Goal: Information Seeking & Learning: Learn about a topic

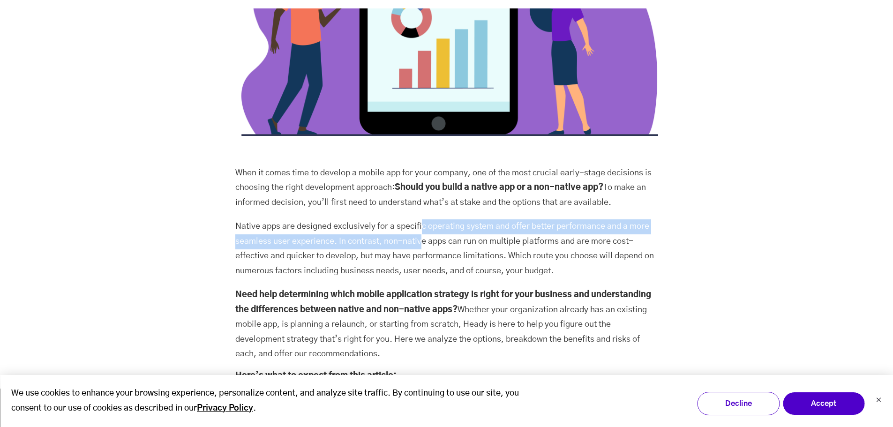
drag, startPoint x: 422, startPoint y: 188, endPoint x: 420, endPoint y: 206, distance: 18.4
click at [420, 219] on p "Native apps are designed exclusively for a specific operating system and offer …" at bounding box center [446, 248] width 423 height 59
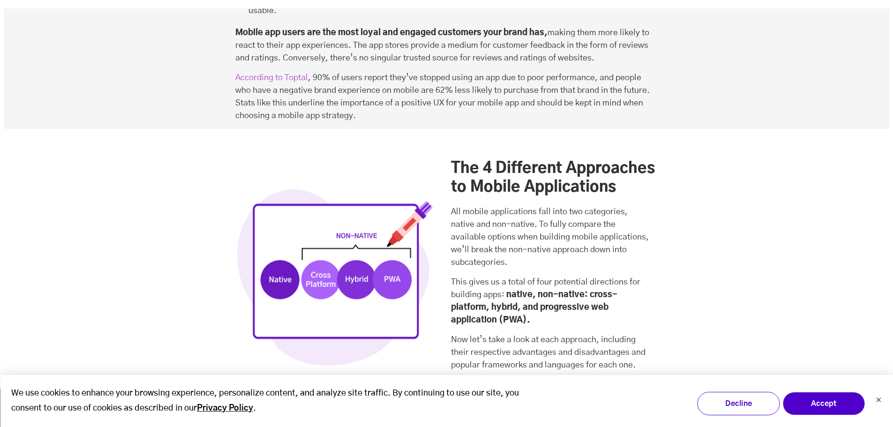
scroll to position [1829, 0]
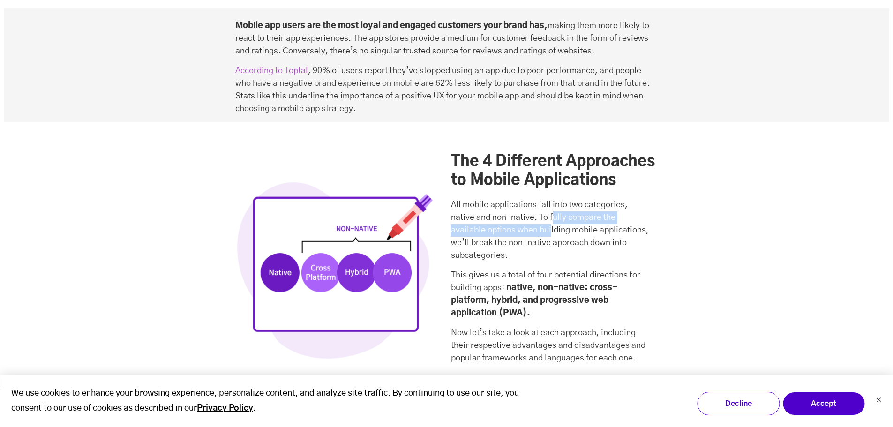
drag, startPoint x: 554, startPoint y: 173, endPoint x: 552, endPoint y: 181, distance: 8.2
click at [552, 199] on p "All mobile applications fall into two categories, native and non-native. To ful…" at bounding box center [554, 230] width 207 height 63
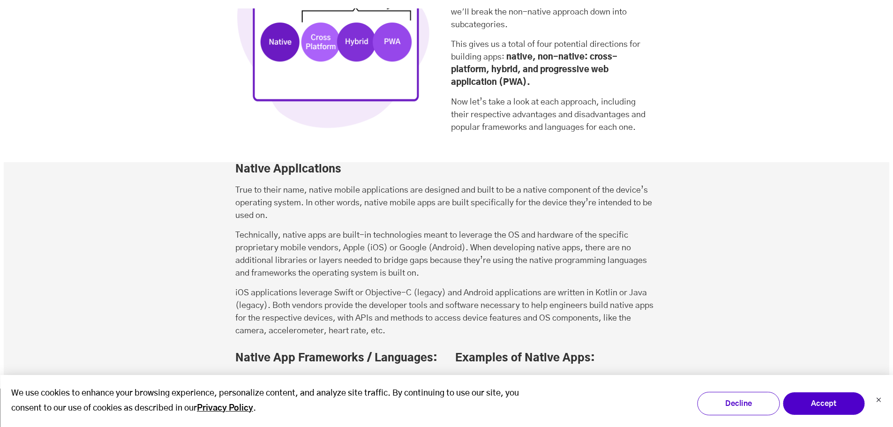
scroll to position [2063, 0]
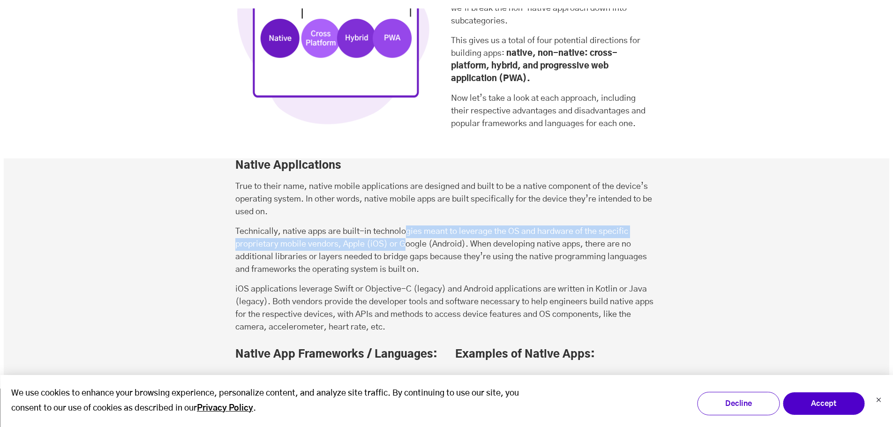
drag, startPoint x: 406, startPoint y: 192, endPoint x: 406, endPoint y: 197, distance: 5.2
click at [406, 226] on p "Technically, native apps are built-in technologies meant to leverage the OS and…" at bounding box center [446, 251] width 423 height 51
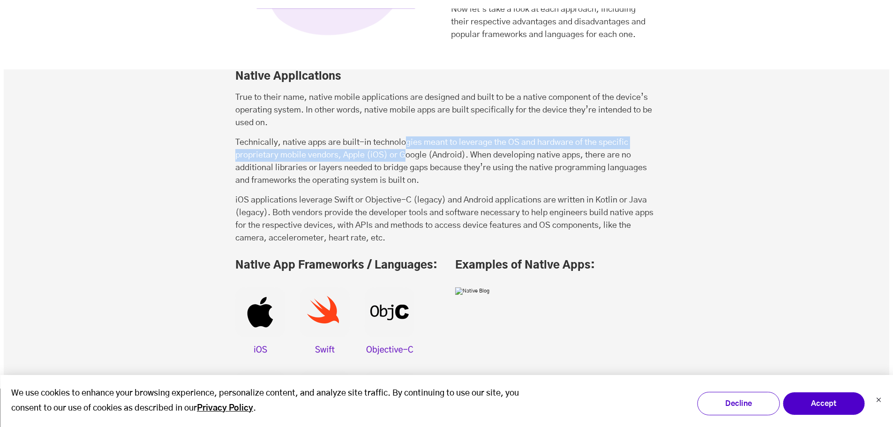
scroll to position [2157, 0]
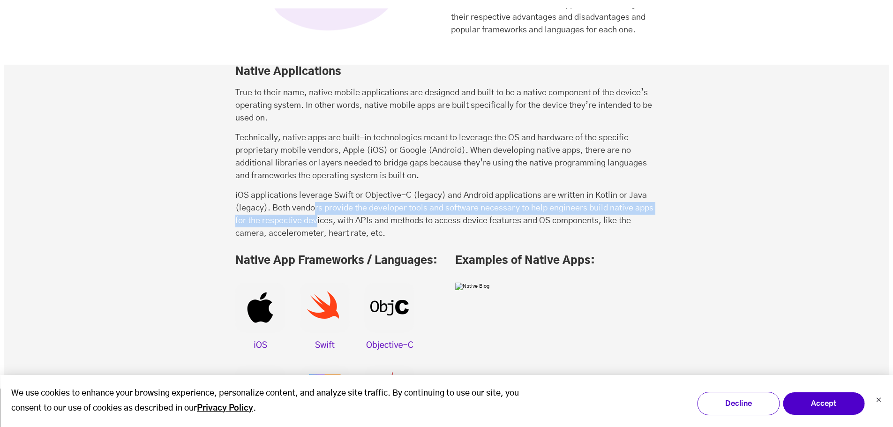
drag, startPoint x: 317, startPoint y: 162, endPoint x: 317, endPoint y: 169, distance: 7.5
click at [317, 189] on p "iOS applications leverage Swift or Objective-C (legacy) and Android application…" at bounding box center [446, 214] width 423 height 51
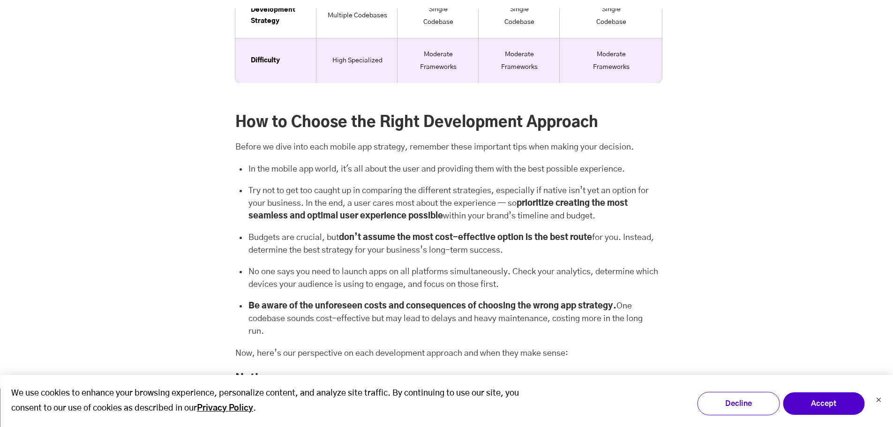
scroll to position [8066, 0]
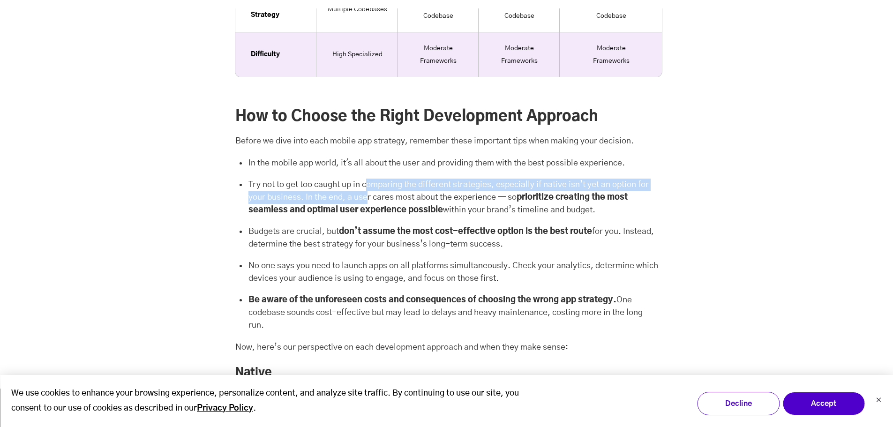
drag, startPoint x: 368, startPoint y: 176, endPoint x: 369, endPoint y: 183, distance: 6.6
click at [369, 183] on li "Try not to get too caught up in comparing the different strategies, especially …" at bounding box center [452, 199] width 411 height 40
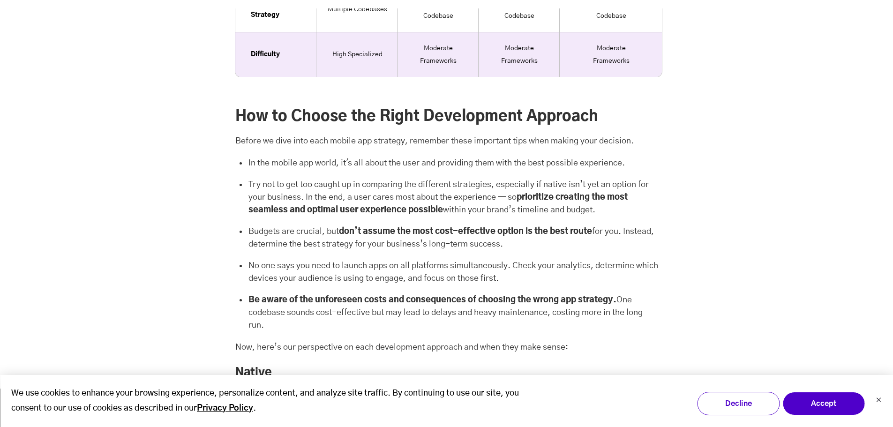
click at [371, 185] on li "Try not to get too caught up in comparing the different strategies, especially …" at bounding box center [452, 199] width 411 height 40
click at [382, 190] on li "Try not to get too caught up in comparing the different strategies, especially …" at bounding box center [452, 199] width 411 height 40
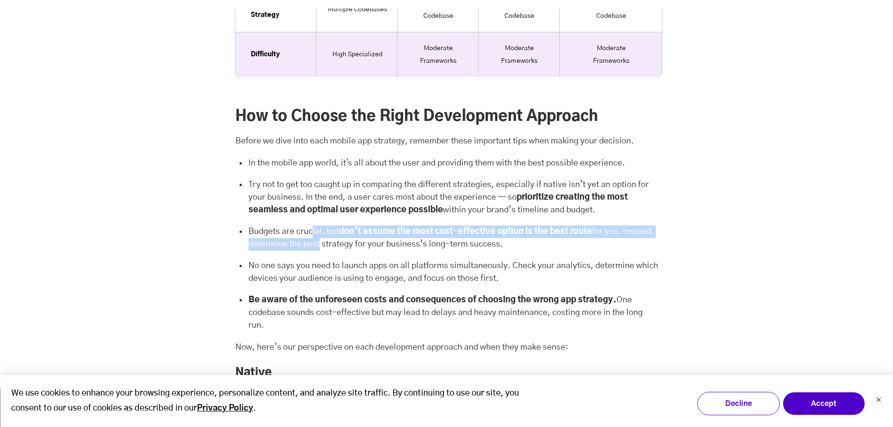
drag, startPoint x: 311, startPoint y: 220, endPoint x: 352, endPoint y: 228, distance: 42.0
click at [352, 228] on li "Budgets are crucial, but don’t assume the most cost-effective option is the bes…" at bounding box center [452, 240] width 411 height 28
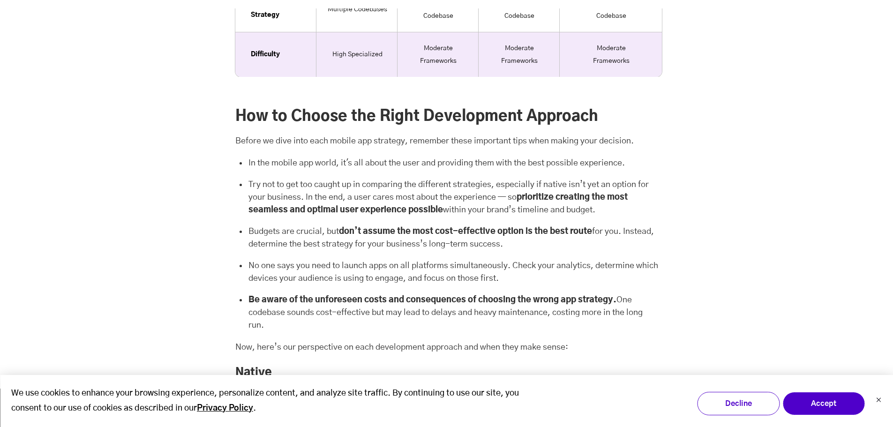
click at [360, 233] on li "Budgets are crucial, but don’t assume the most cost-effective option is the bes…" at bounding box center [452, 240] width 411 height 28
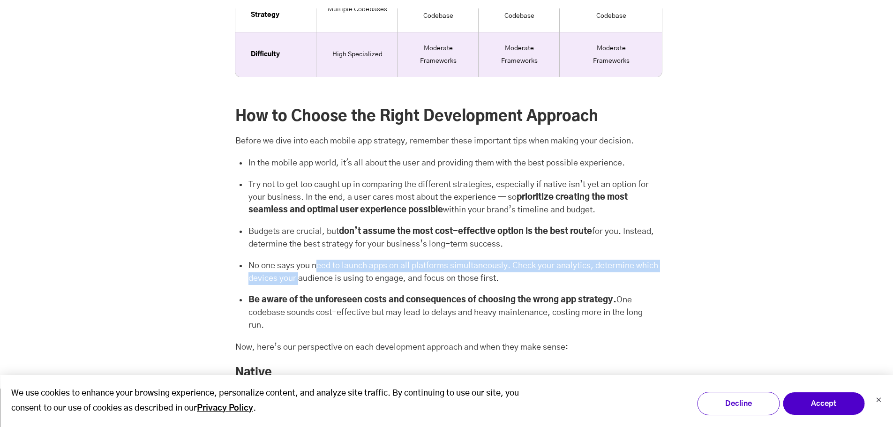
drag, startPoint x: 319, startPoint y: 260, endPoint x: 324, endPoint y: 270, distance: 11.1
click at [324, 270] on li "No one says you need to launch apps on all platforms simultaneously. Check your…" at bounding box center [452, 274] width 411 height 28
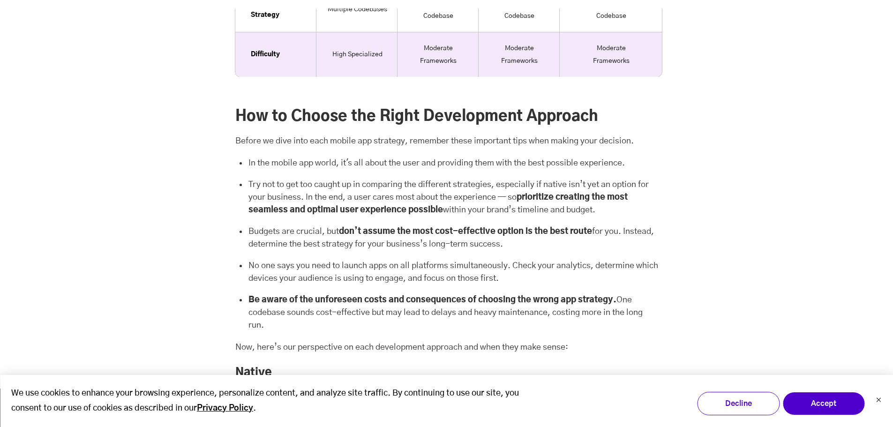
click at [334, 265] on li "No one says you need to launch apps on all platforms simultaneously. Check your…" at bounding box center [452, 274] width 411 height 28
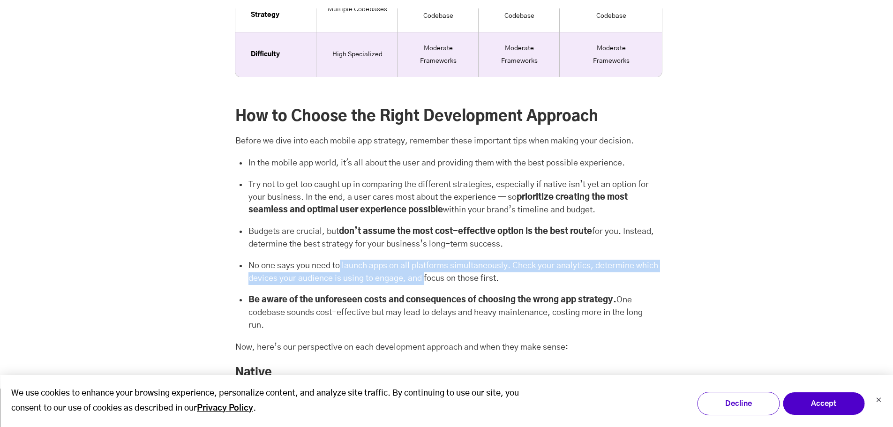
drag, startPoint x: 340, startPoint y: 258, endPoint x: 450, endPoint y: 264, distance: 110.4
click at [450, 264] on li "No one says you need to launch apps on all platforms simultaneously. Check your…" at bounding box center [452, 274] width 411 height 28
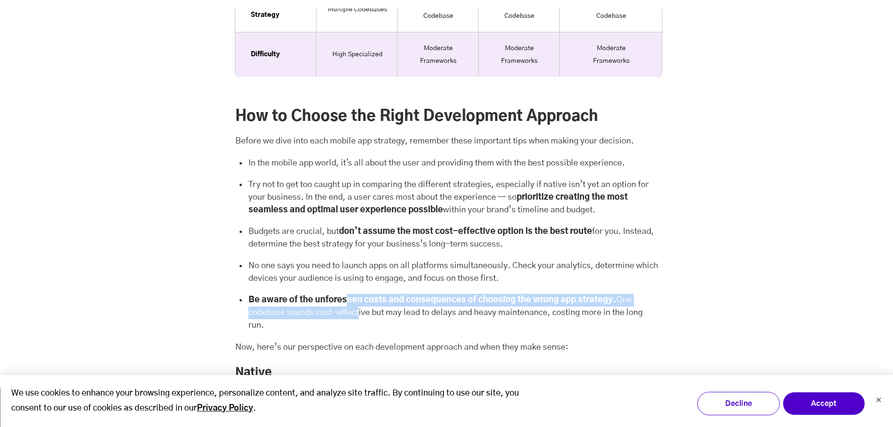
drag, startPoint x: 350, startPoint y: 294, endPoint x: 355, endPoint y: 298, distance: 6.3
click at [355, 298] on li "Be aware of the unforeseen costs and consequences of choosing the wrong app str…" at bounding box center [452, 313] width 411 height 38
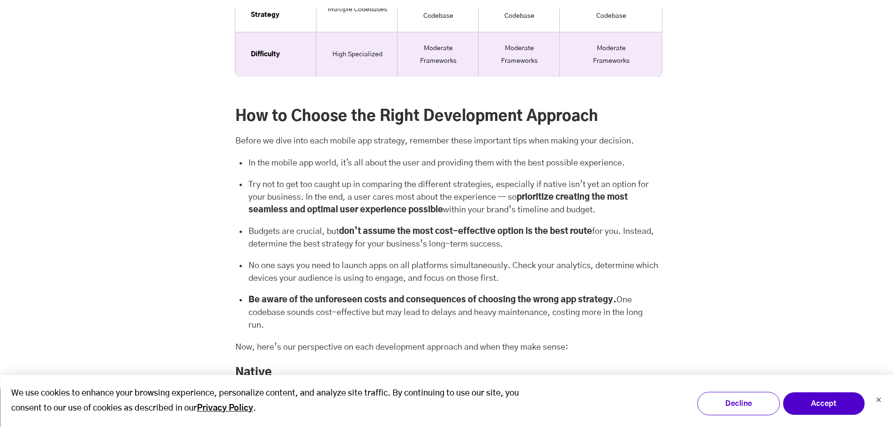
click at [360, 297] on li "Be aware of the unforeseen costs and consequences of choosing the wrong app str…" at bounding box center [452, 313] width 411 height 38
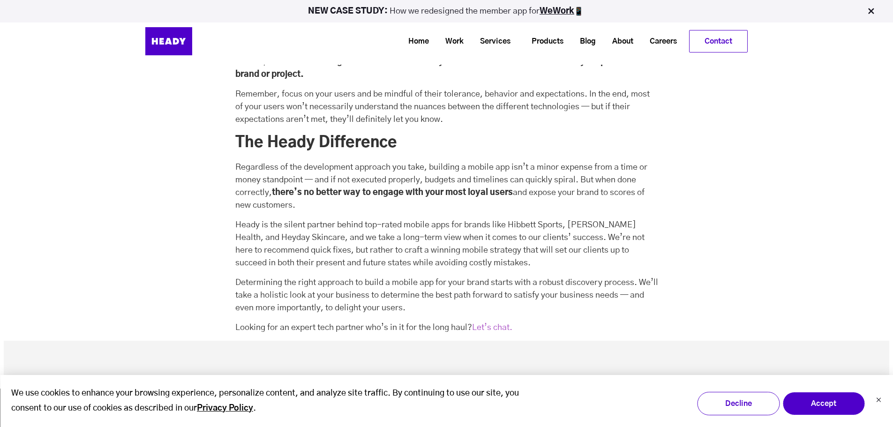
scroll to position [9098, 0]
